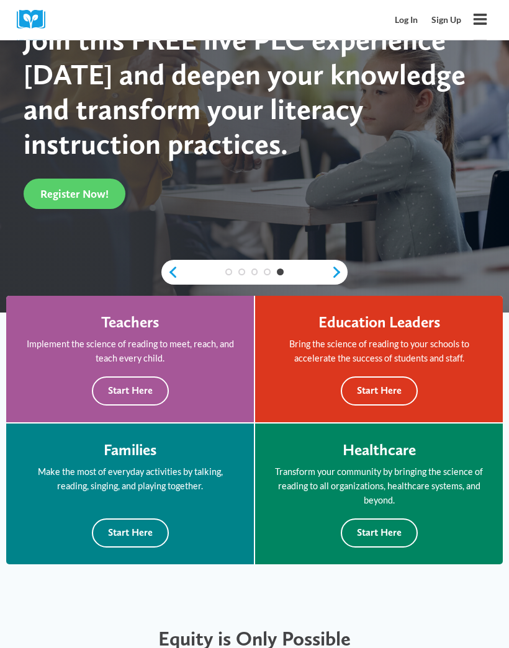
scroll to position [216, 0]
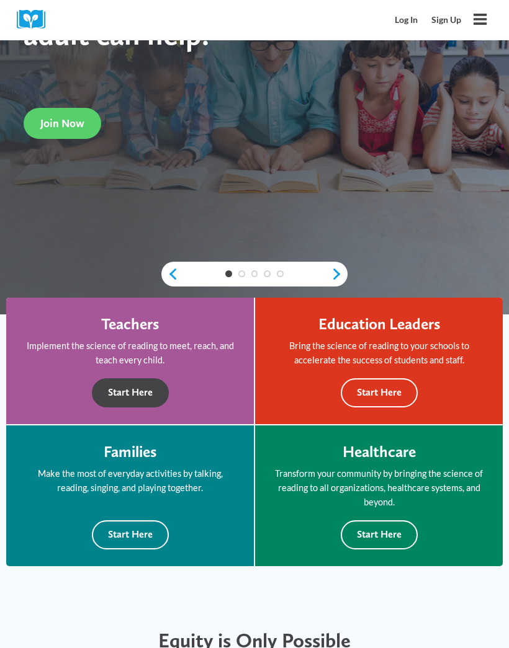
click at [122, 391] on button "Start Here" at bounding box center [130, 393] width 77 height 29
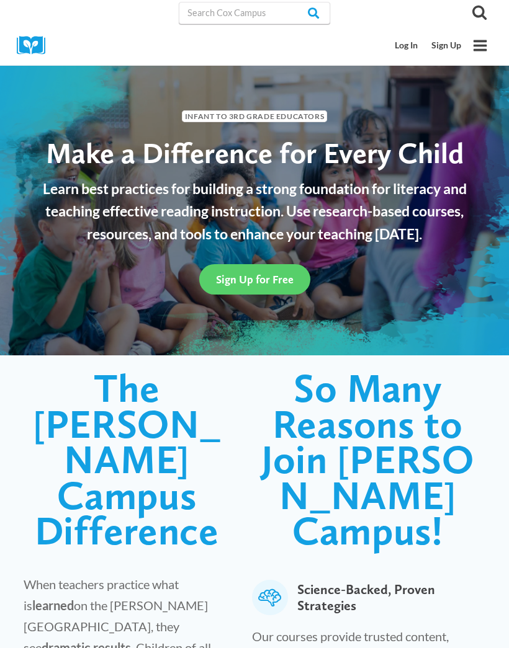
click at [260, 277] on span "Sign Up for Free" at bounding box center [255, 279] width 78 height 13
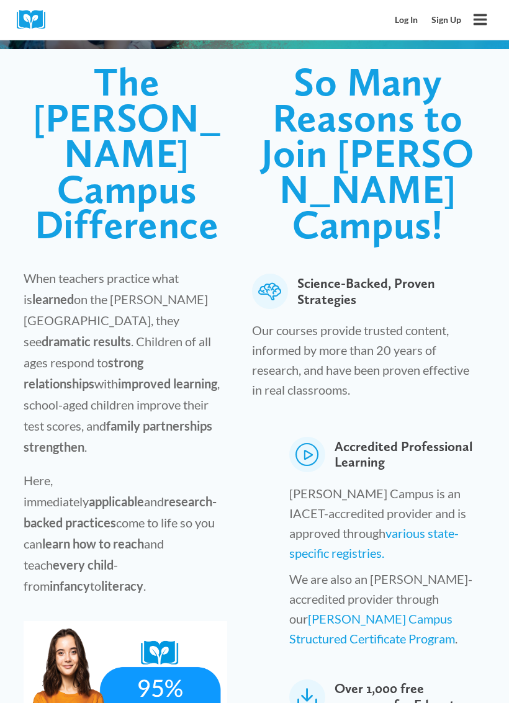
scroll to position [309, 0]
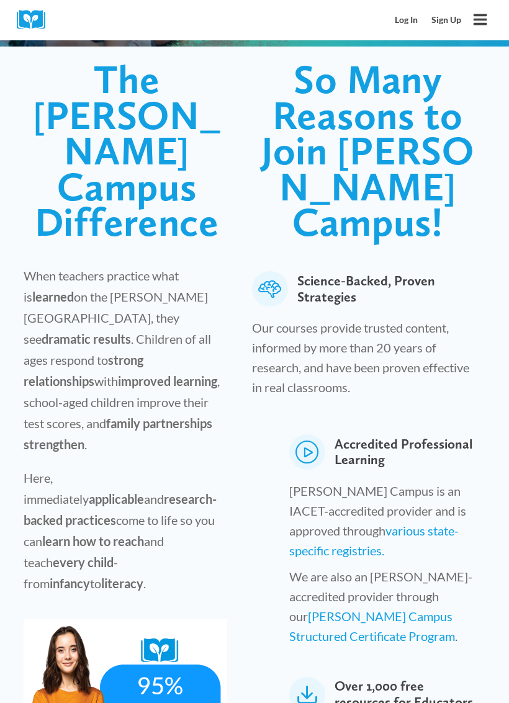
click at [316, 434] on icon at bounding box center [306, 451] width 35 height 35
click at [443, 608] on link "Cox Campus Structured Certificate Program" at bounding box center [372, 625] width 166 height 35
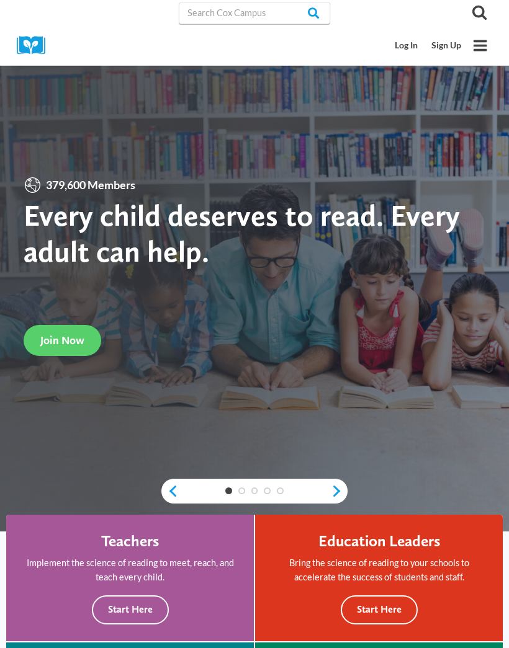
click at [342, 485] on link "Next" at bounding box center [339, 491] width 17 height 14
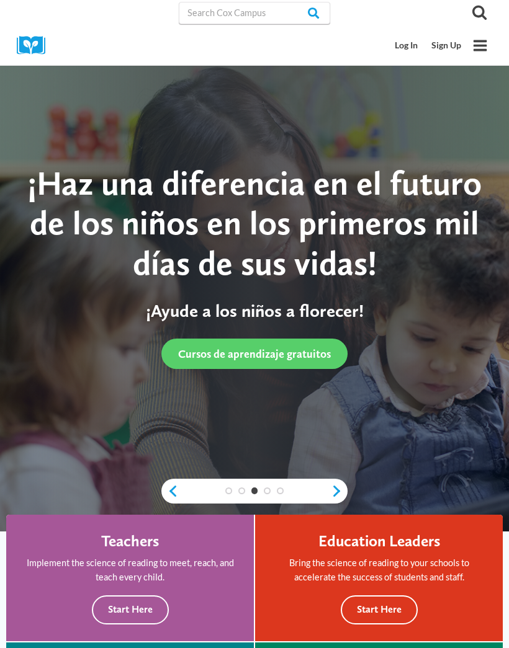
click at [339, 492] on link "Next" at bounding box center [339, 491] width 17 height 14
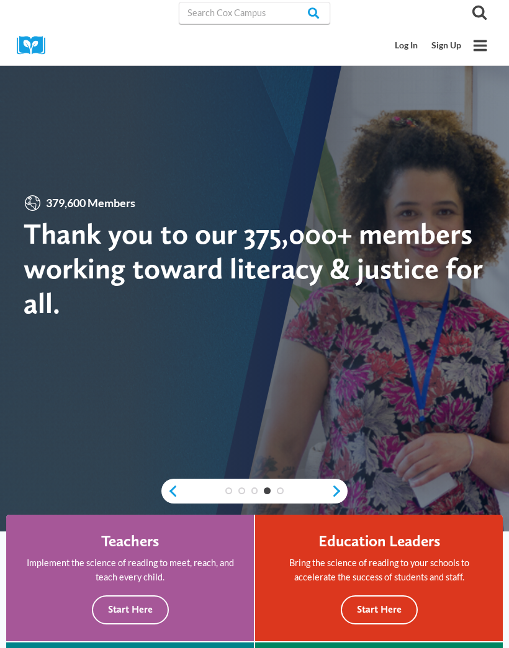
click at [341, 484] on link "Next" at bounding box center [339, 491] width 17 height 14
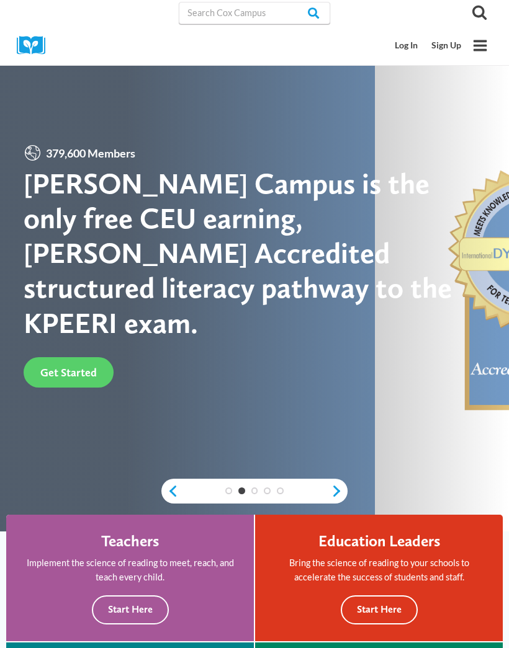
click at [70, 366] on span "Get Started" at bounding box center [68, 372] width 56 height 13
